Goal: Information Seeking & Learning: Learn about a topic

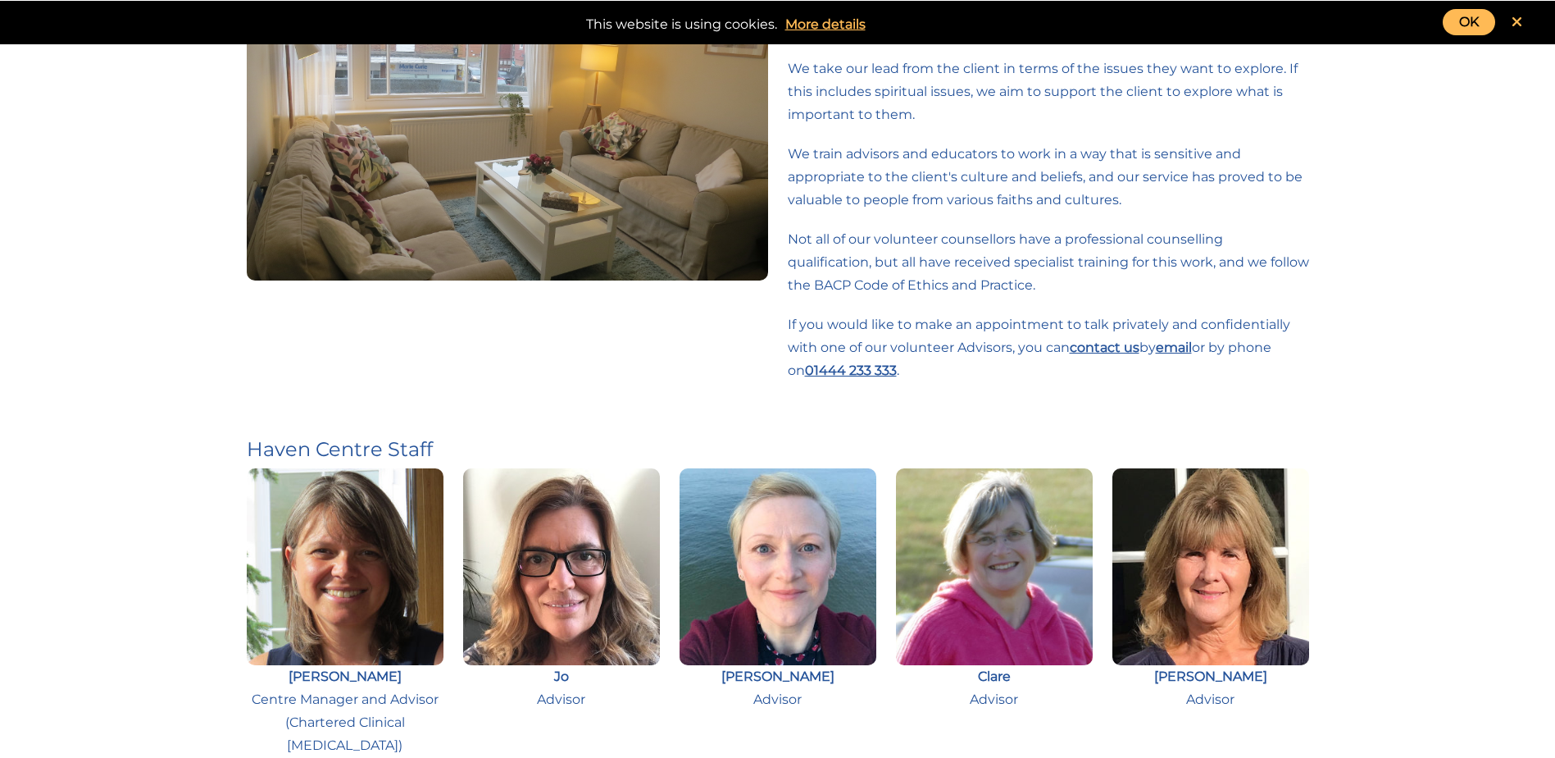
scroll to position [574, 0]
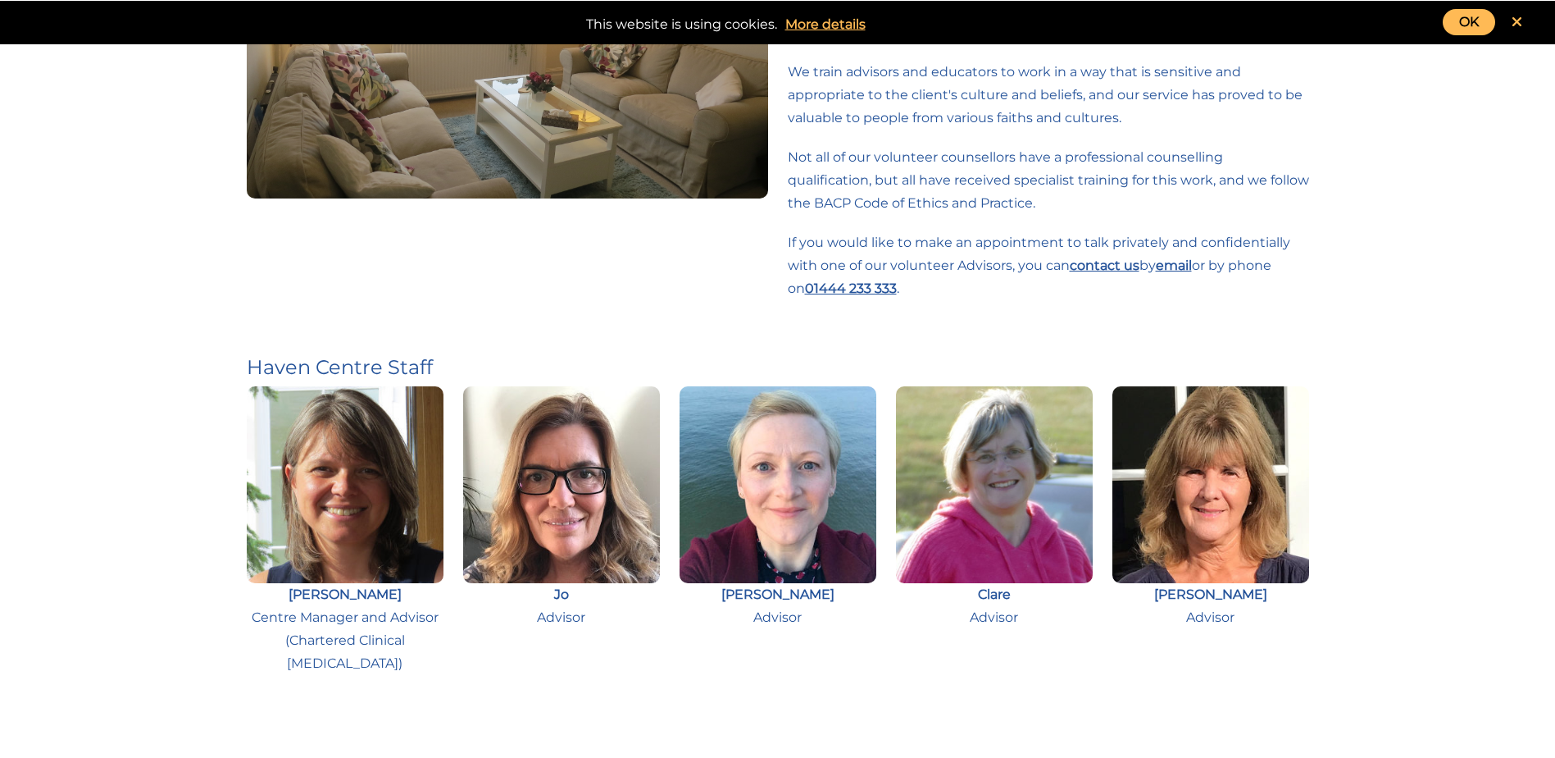
click at [1009, 523] on img at bounding box center [994, 484] width 197 height 197
click at [1004, 481] on img at bounding box center [994, 484] width 197 height 197
drag, startPoint x: 1004, startPoint y: 481, endPoint x: 954, endPoint y: 498, distance: 52.9
click at [954, 498] on img at bounding box center [994, 484] width 197 height 197
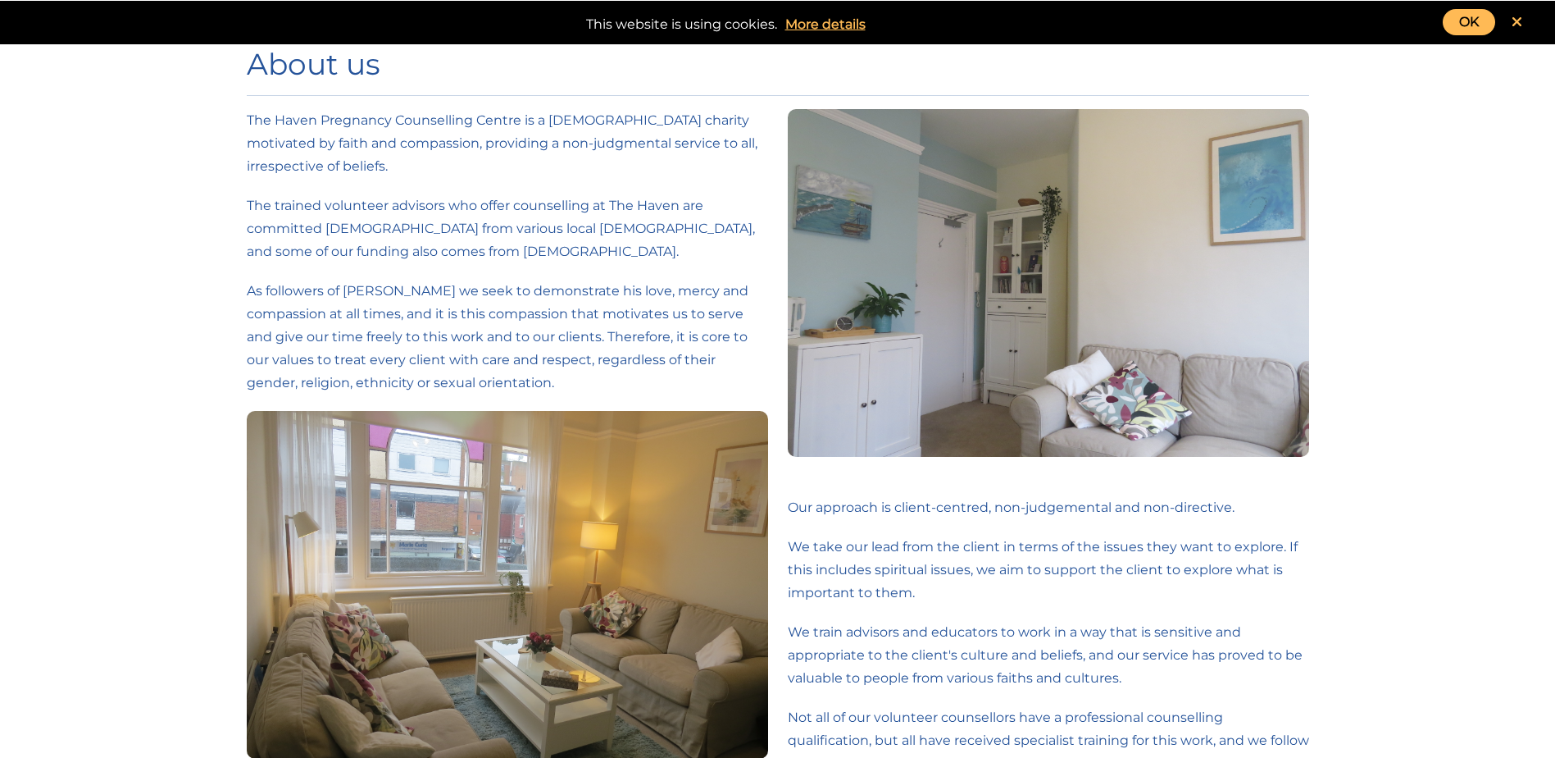
scroll to position [0, 0]
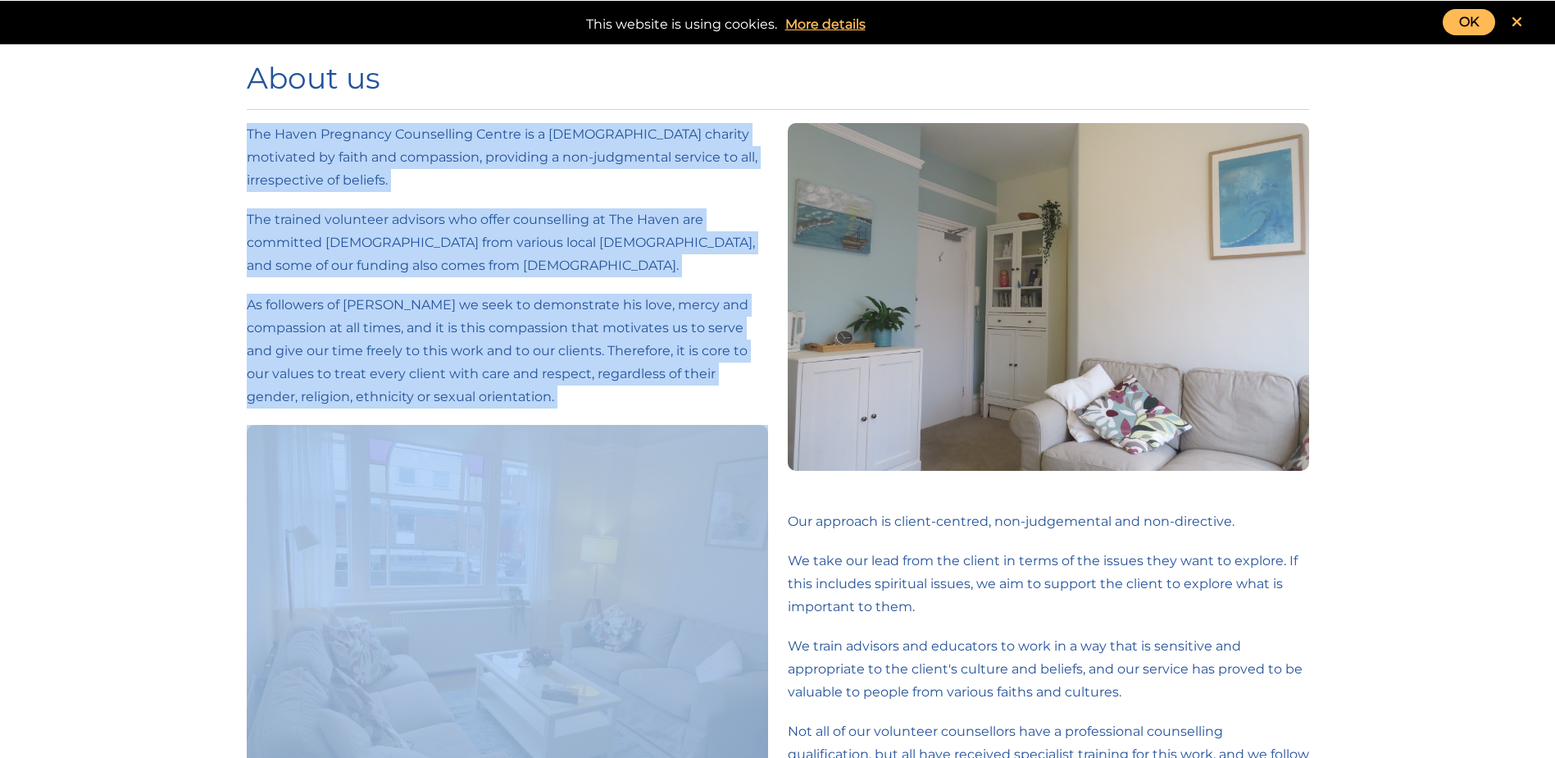
drag, startPoint x: 246, startPoint y: 134, endPoint x: 840, endPoint y: 279, distance: 610.9
click at [840, 279] on div "The Haven Pregnancy Counselling Centre is a Christian charity motivated by fait…" at bounding box center [778, 526] width 1082 height 807
copy div "The Haven Pregnancy Counselling Centre is a Christian charity motivated by fait…"
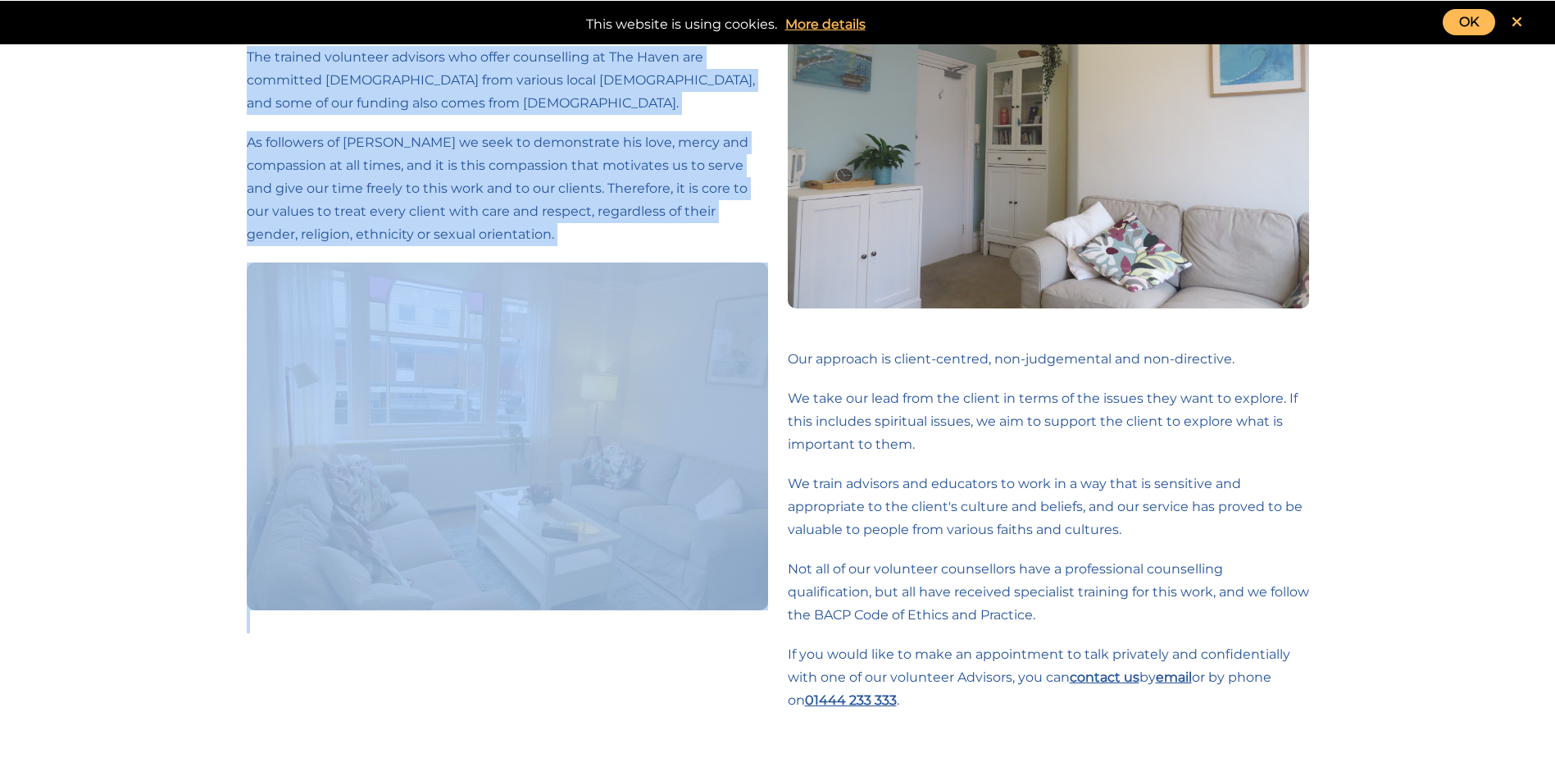
scroll to position [164, 0]
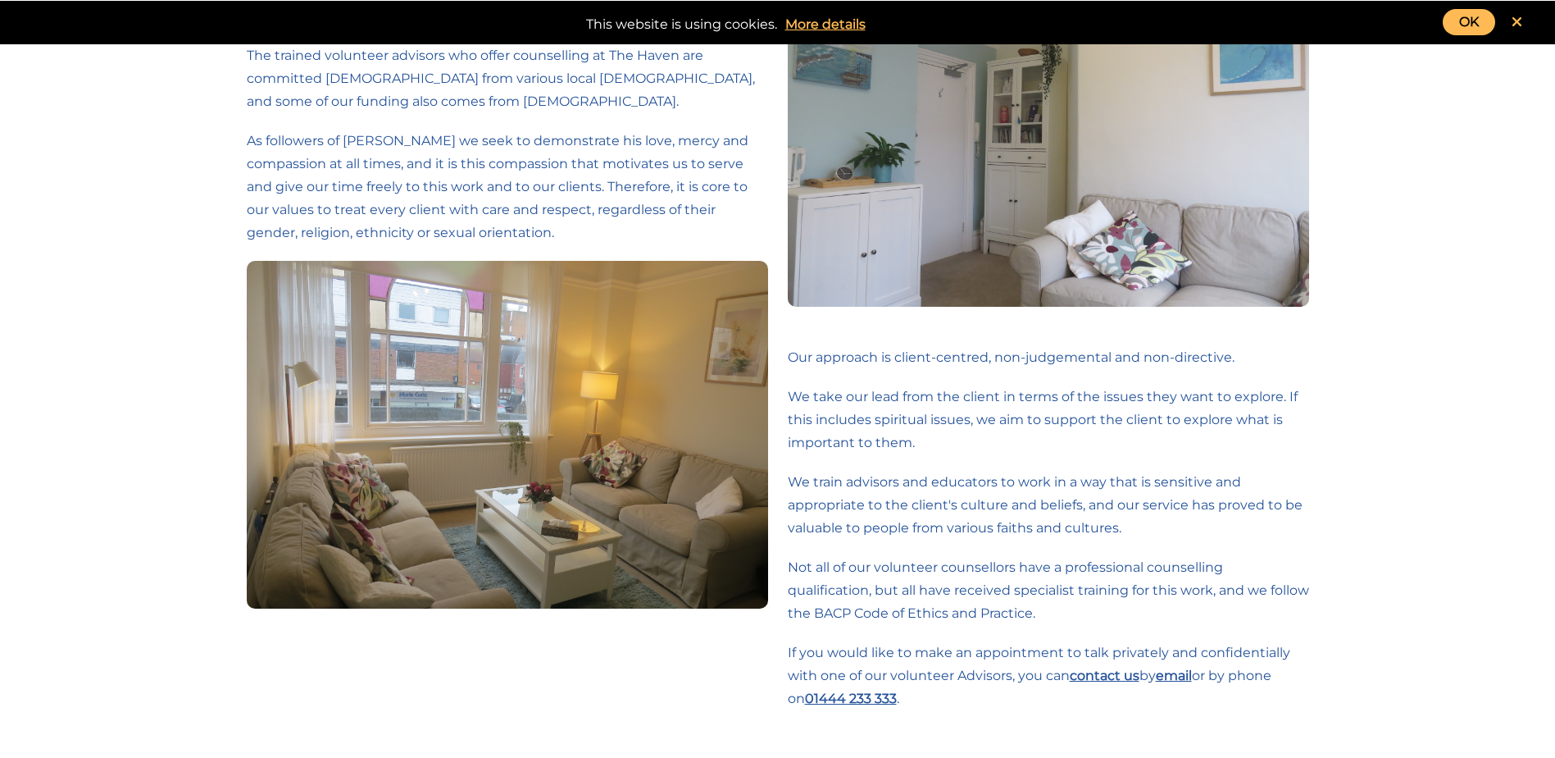
click at [1525, 280] on div "About us The Haven Pregnancy Counselling Centre is a Christian charity motivate…" at bounding box center [777, 549] width 1555 height 1426
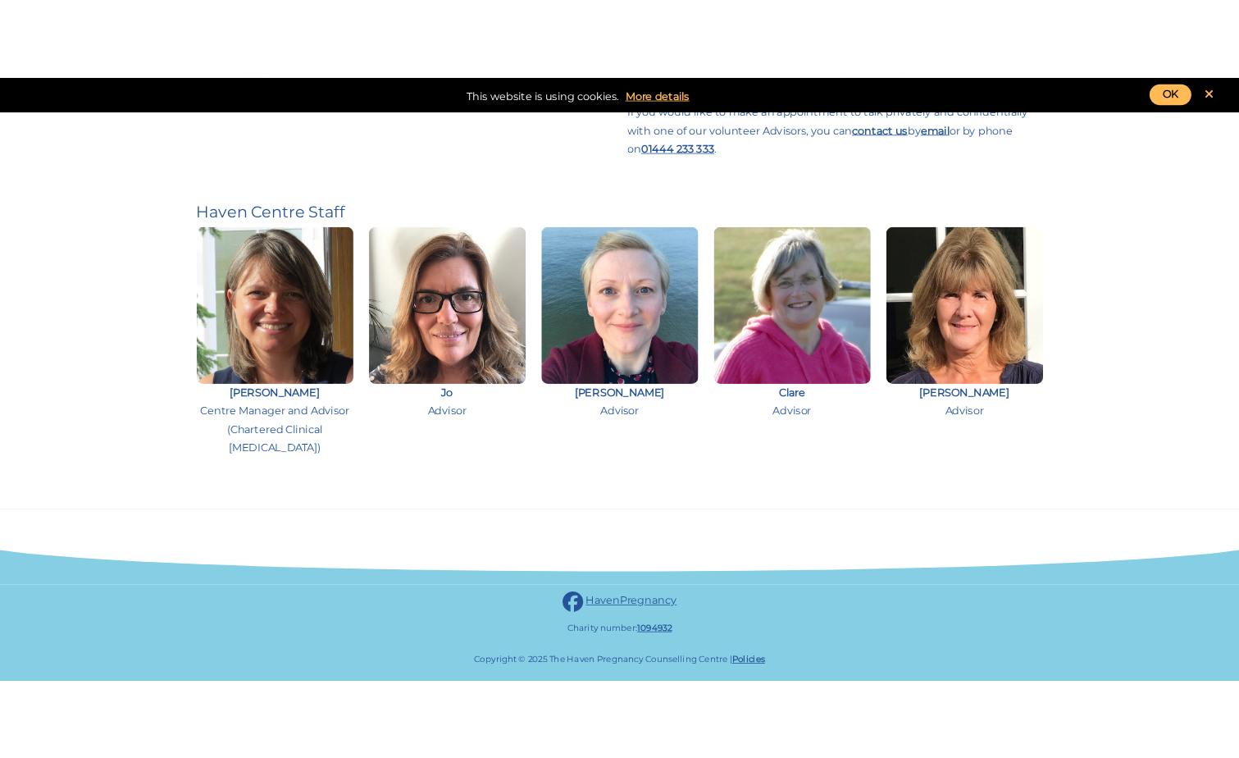
scroll to position [690, 0]
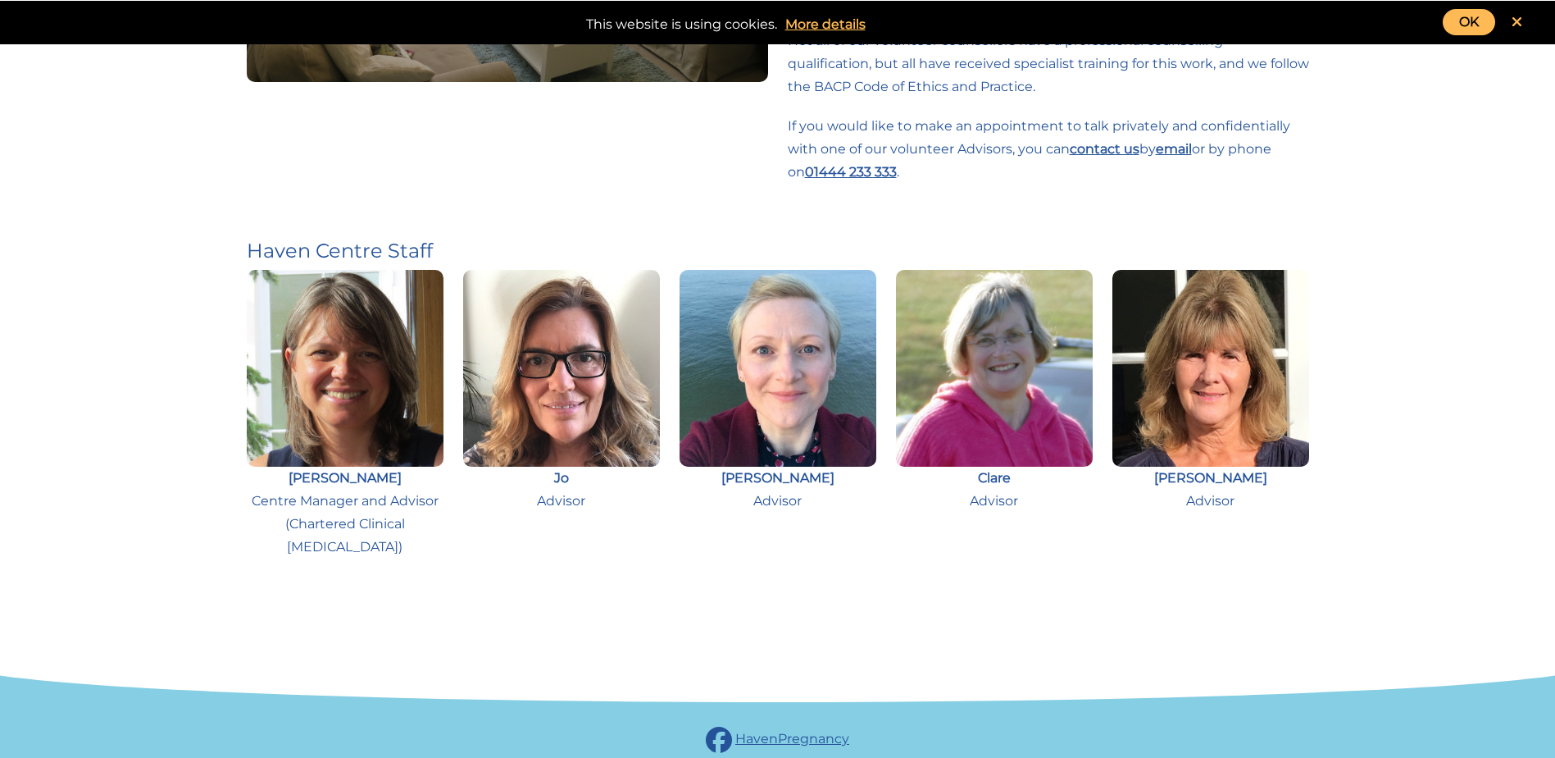
click at [1185, 385] on img at bounding box center [1211, 368] width 197 height 197
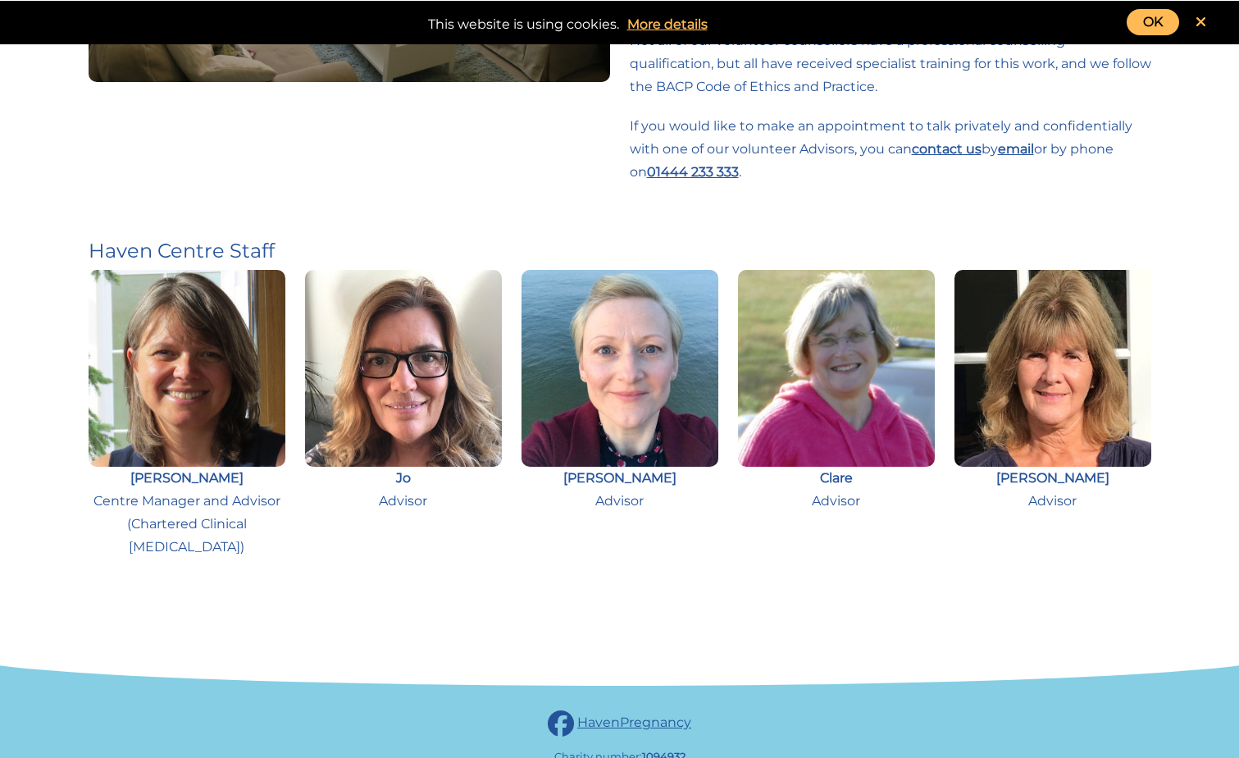
click at [1067, 475] on strong "Sarah" at bounding box center [1052, 478] width 113 height 16
click at [1001, 506] on p "Sarah Advisor" at bounding box center [1052, 489] width 197 height 46
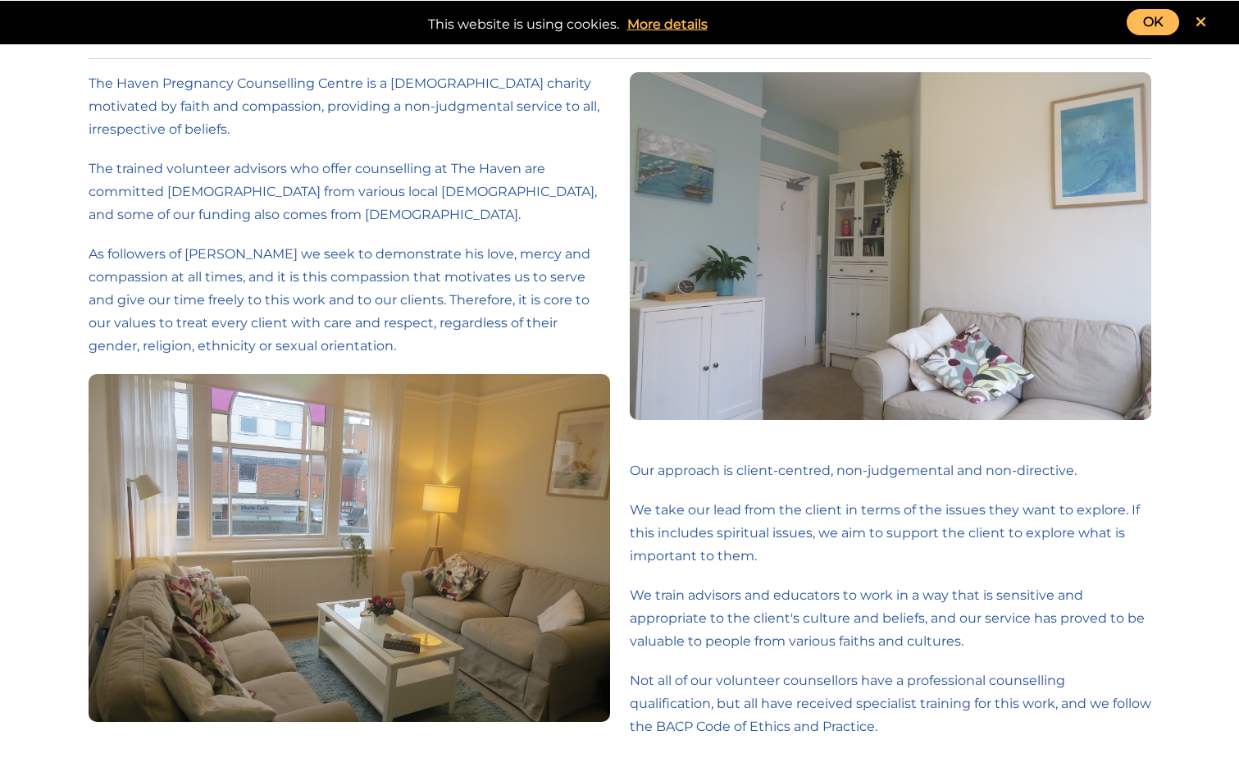
scroll to position [0, 0]
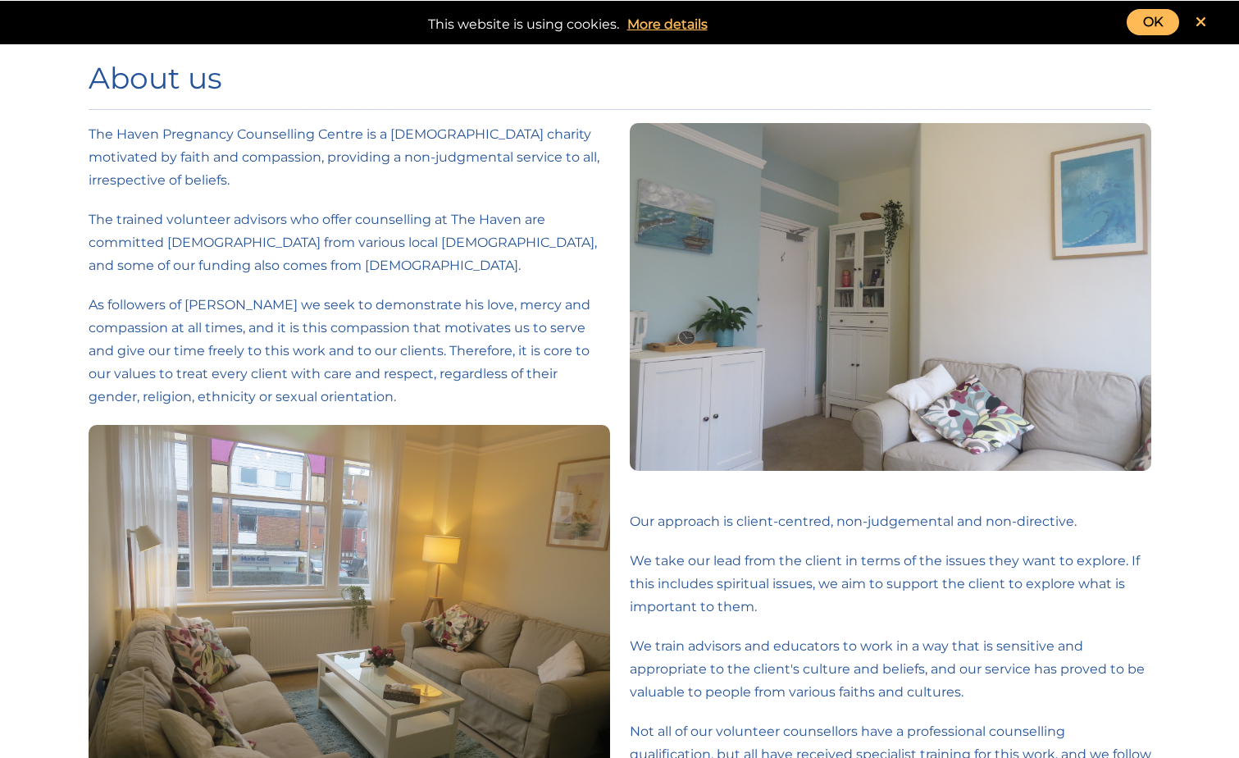
click at [1210, 21] on link at bounding box center [1200, 22] width 43 height 26
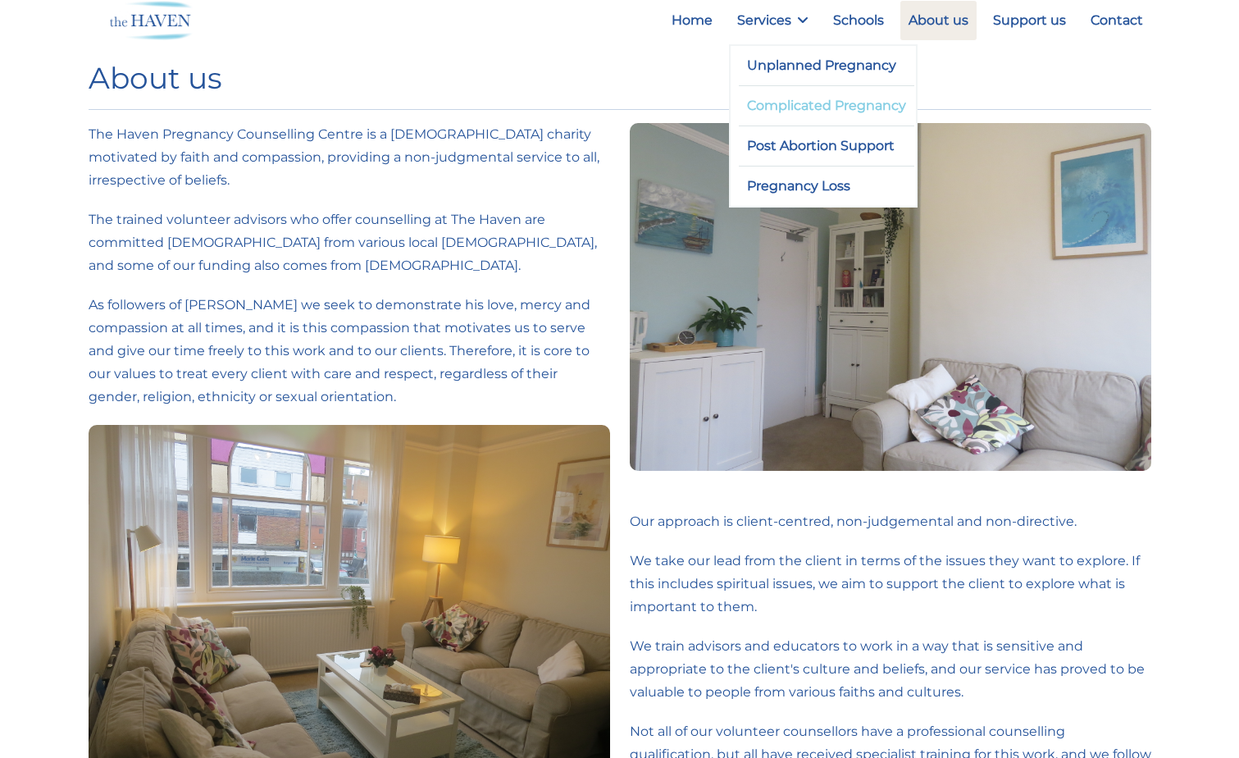
click at [815, 105] on link "Complicated Pregnancy" at bounding box center [827, 105] width 176 height 39
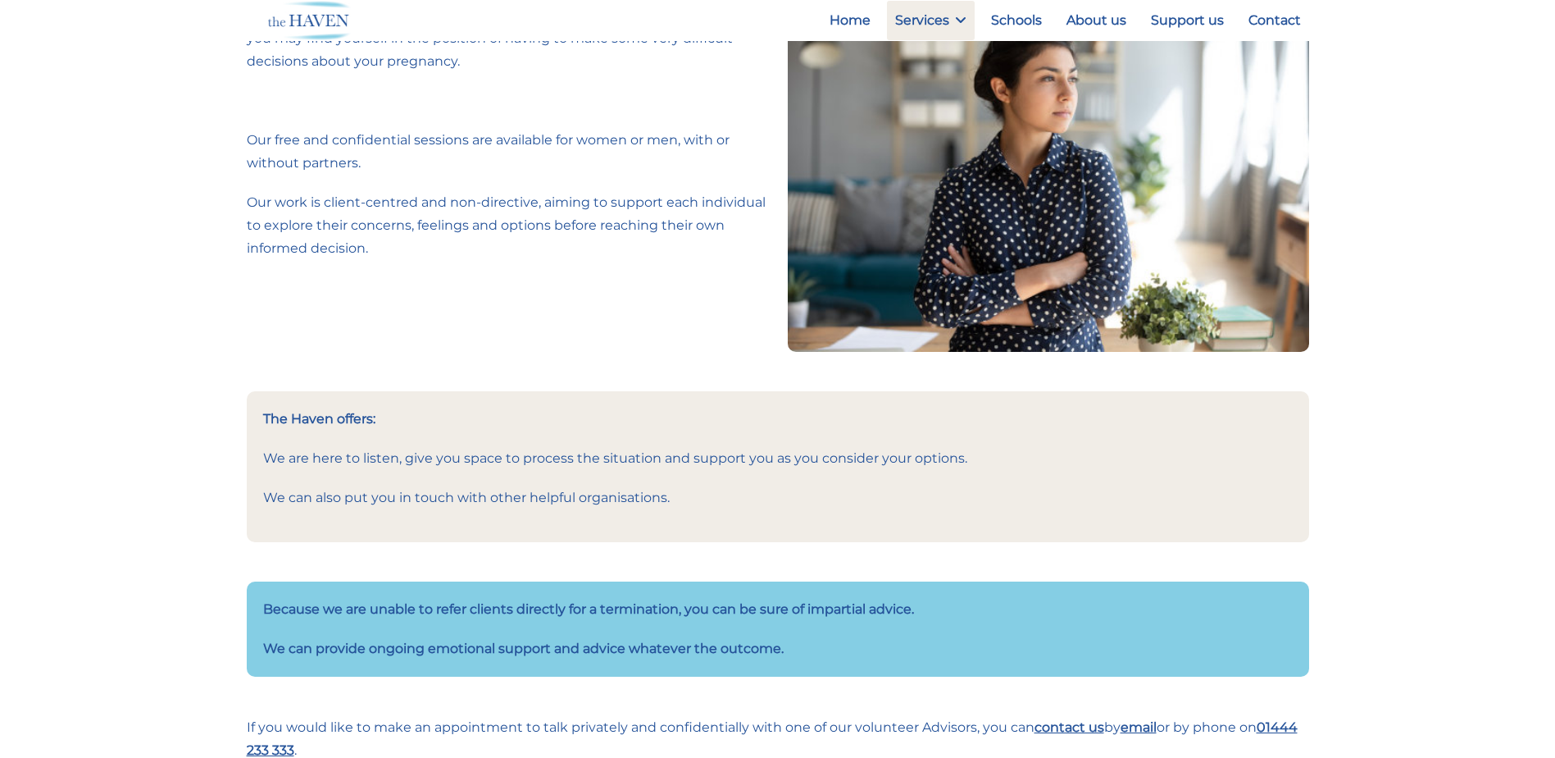
scroll to position [164, 0]
